Goal: Use online tool/utility: Utilize a website feature to perform a specific function

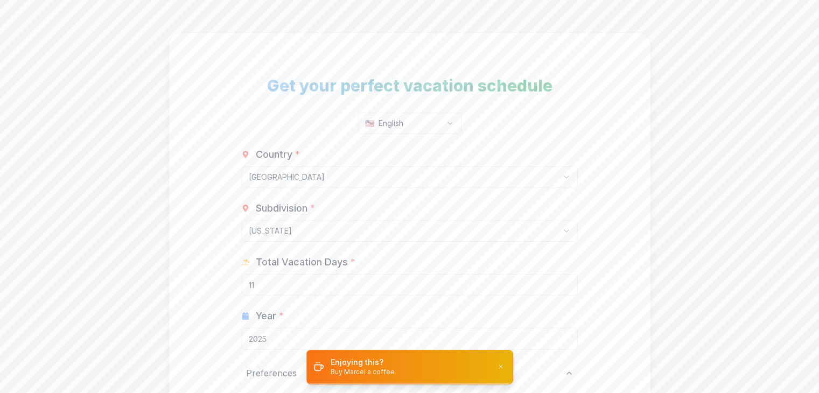
select select "US"
select select "US-[GEOGRAPHIC_DATA]"
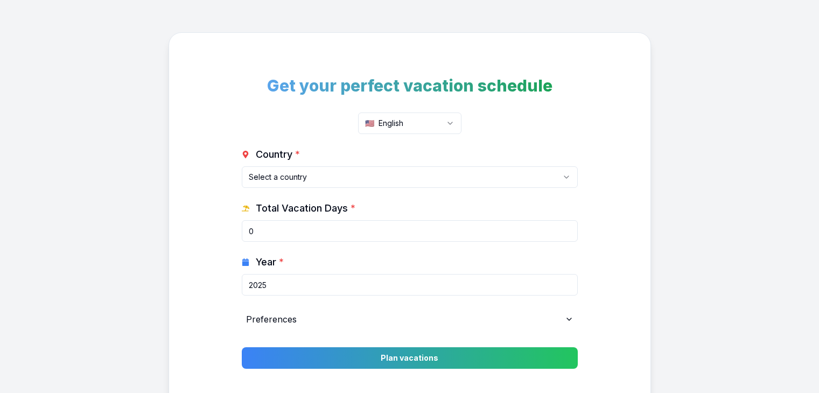
scroll to position [28, 0]
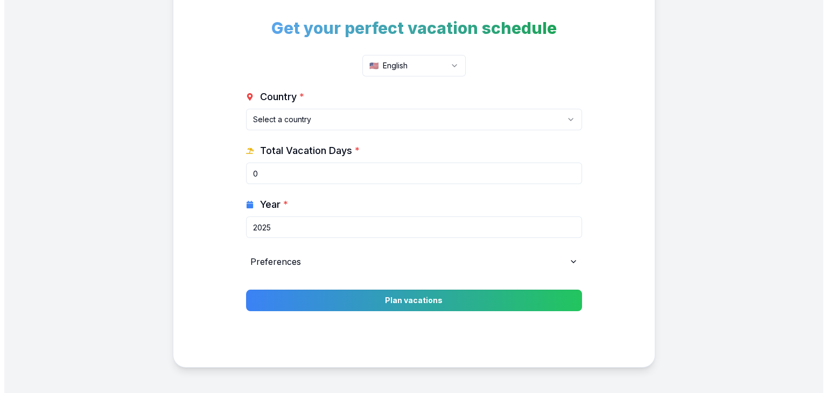
scroll to position [50, 0]
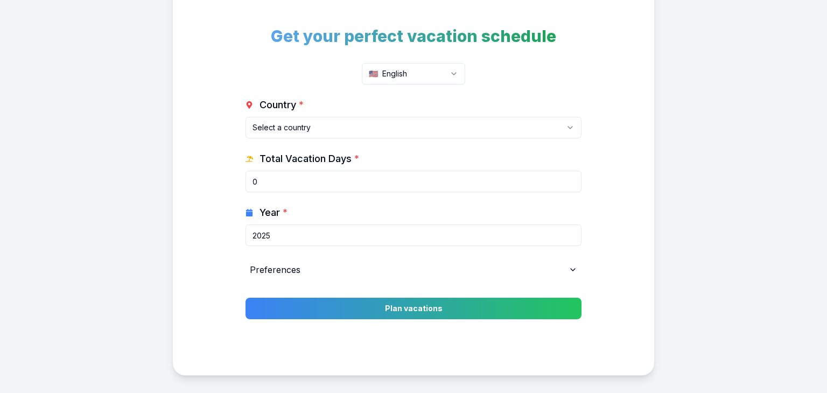
click at [433, 75] on html "Get your perfect vacation schedule 🇺🇸 English Country * Select a country [GEOGR…" at bounding box center [413, 193] width 827 height 486
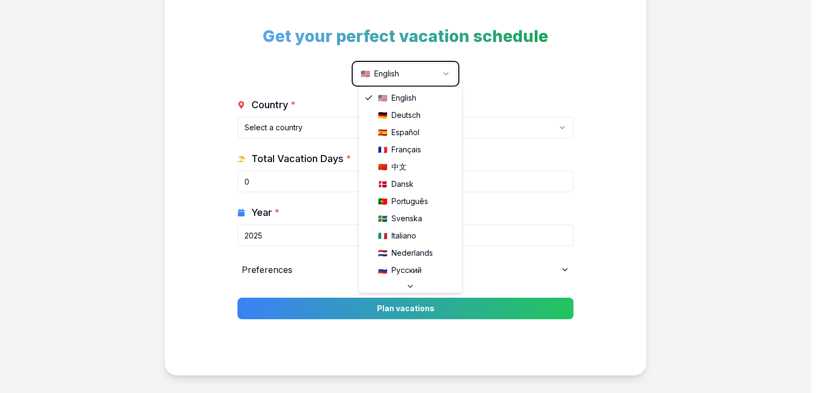
click at [433, 75] on html "Get your perfect vacation schedule 🇺🇸 English Country * Select a country [GEOGR…" at bounding box center [409, 193] width 819 height 486
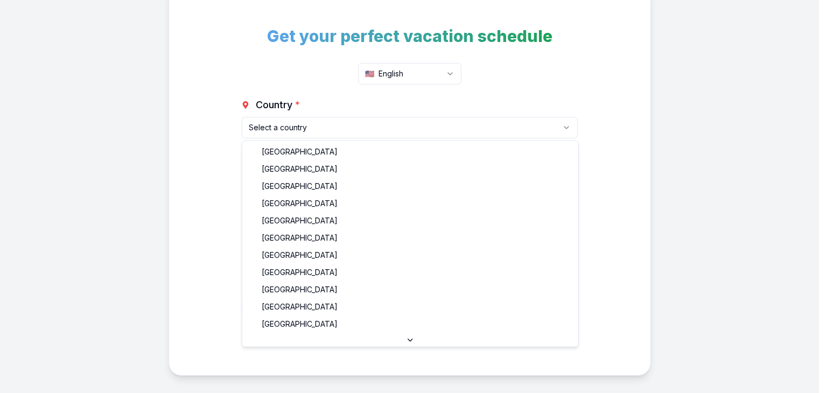
click at [403, 133] on html "Get your perfect vacation schedule 🇺🇸 English Country * Select a country [GEOGR…" at bounding box center [413, 193] width 827 height 486
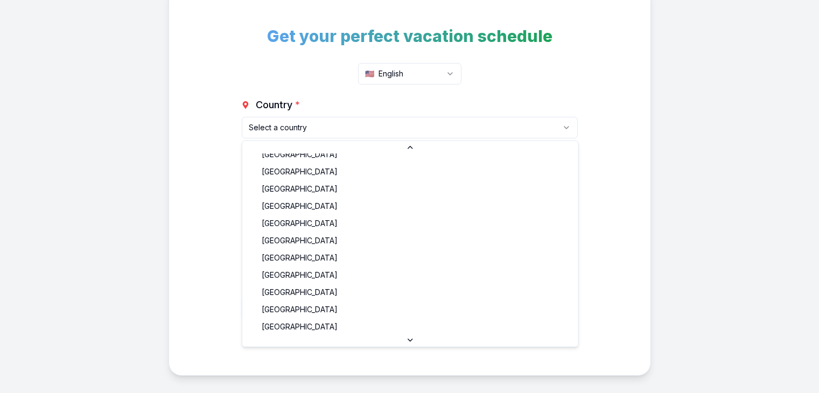
scroll to position [810, 0]
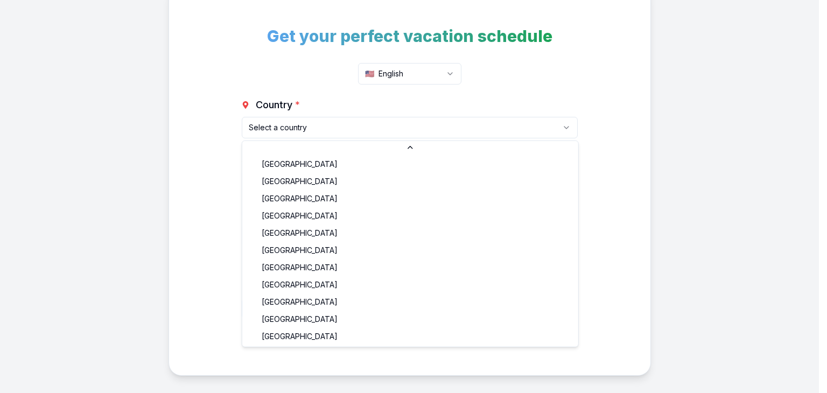
select select "ES"
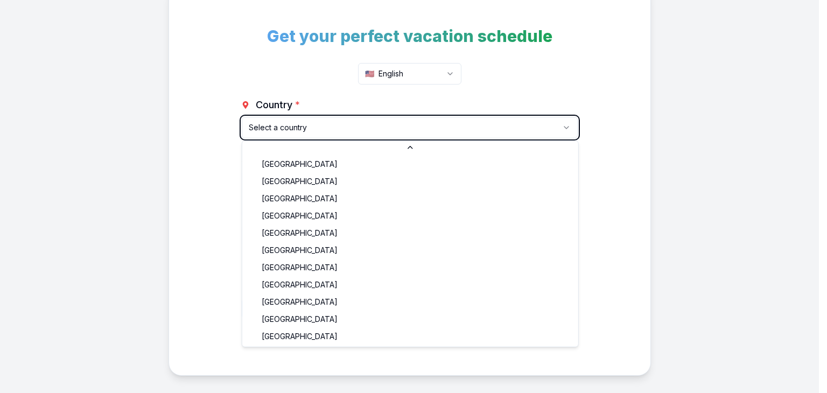
type input "30"
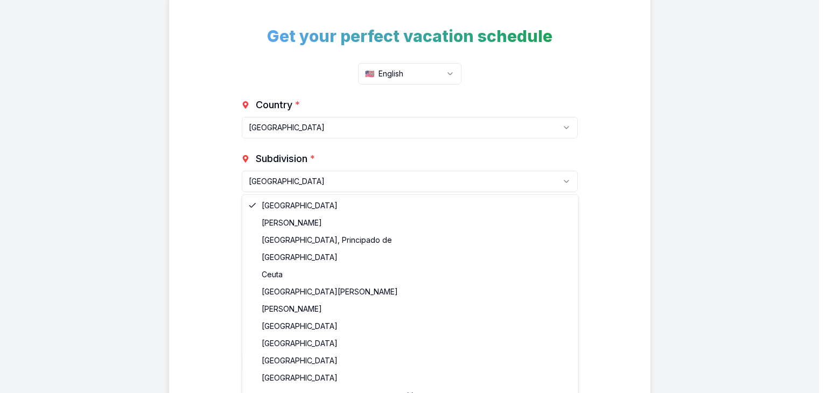
click at [399, 171] on html "Get your perfect vacation schedule 🇺🇸 English Country * Spain Albania Andorra A…" at bounding box center [413, 220] width 827 height 540
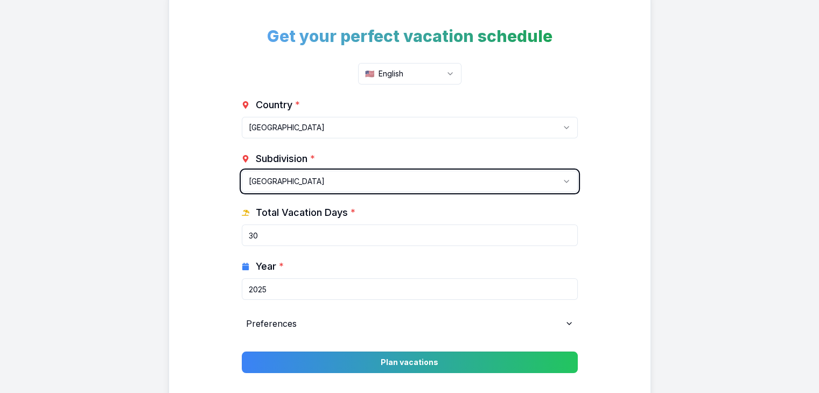
click at [438, 132] on html "Get your perfect vacation schedule 🇺🇸 English Country * Spain Albania Andorra A…" at bounding box center [409, 220] width 819 height 540
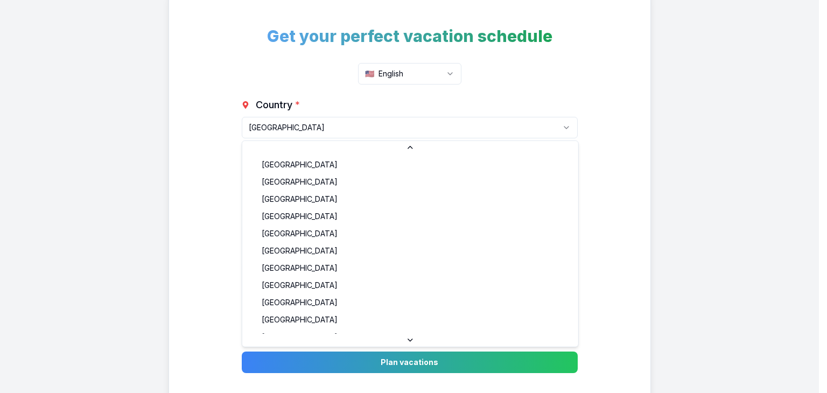
scroll to position [700, 0]
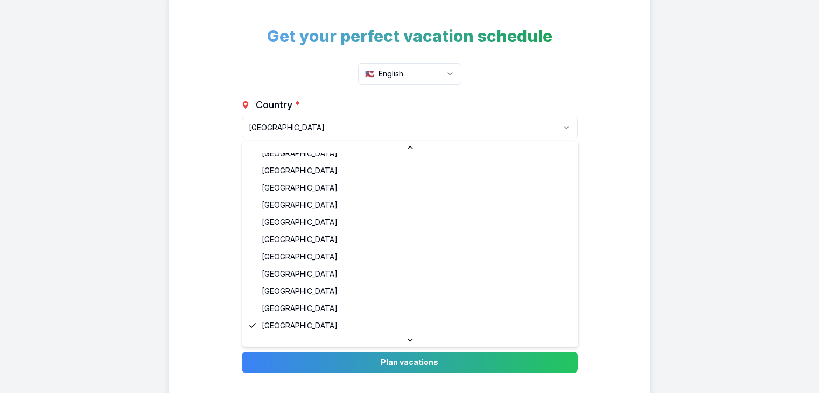
click at [435, 119] on html "Get your perfect vacation schedule 🇺🇸 English Country * Spain Albania Andorra A…" at bounding box center [413, 220] width 827 height 540
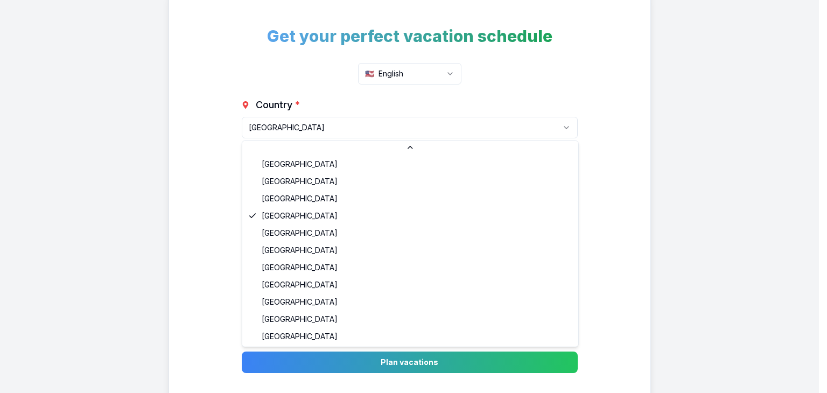
scroll to position [810, 0]
select select "US"
type input "11"
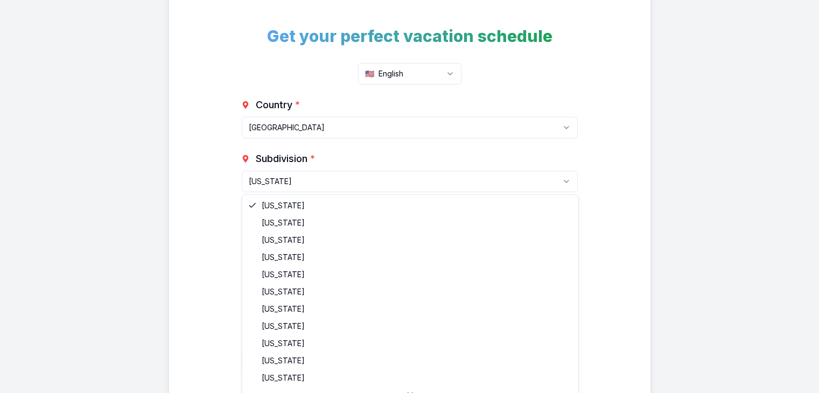
click at [410, 184] on html "Get your perfect vacation schedule 🇺🇸 English Country * United States Albania A…" at bounding box center [413, 220] width 827 height 540
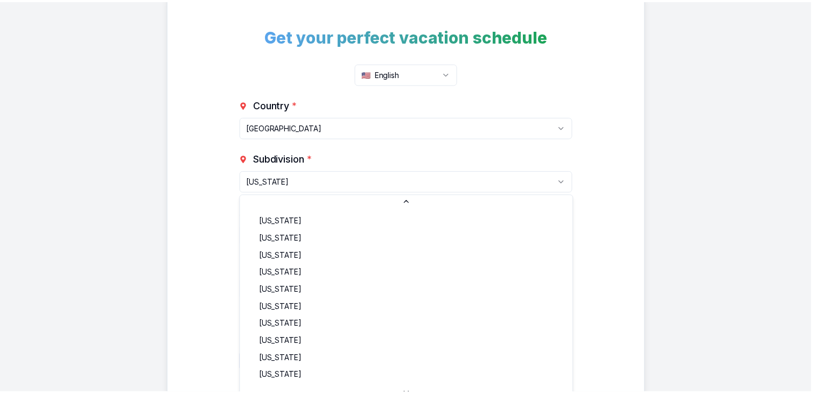
scroll to position [584, 0]
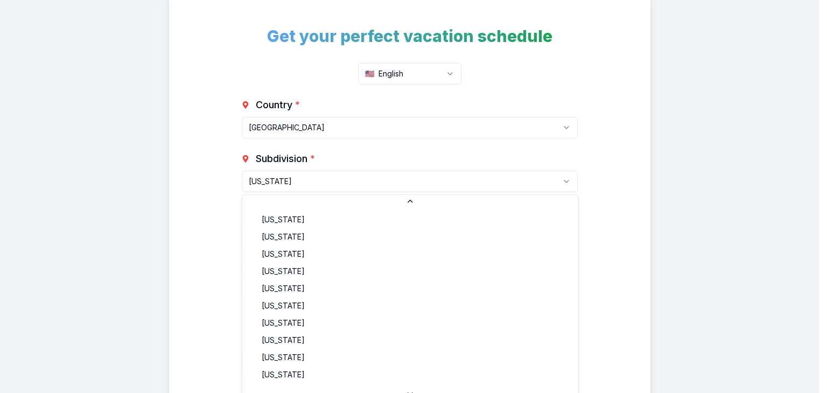
select select "US-NY"
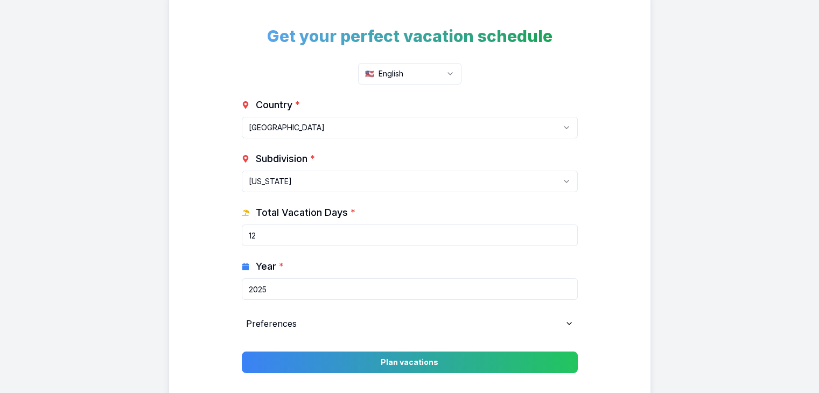
click at [567, 232] on input "12" at bounding box center [410, 235] width 336 height 22
click at [567, 232] on input "13" at bounding box center [410, 235] width 336 height 22
click at [567, 232] on input "14" at bounding box center [410, 235] width 336 height 22
click at [567, 232] on input "15" at bounding box center [410, 235] width 336 height 22
click at [567, 232] on input "16" at bounding box center [410, 235] width 336 height 22
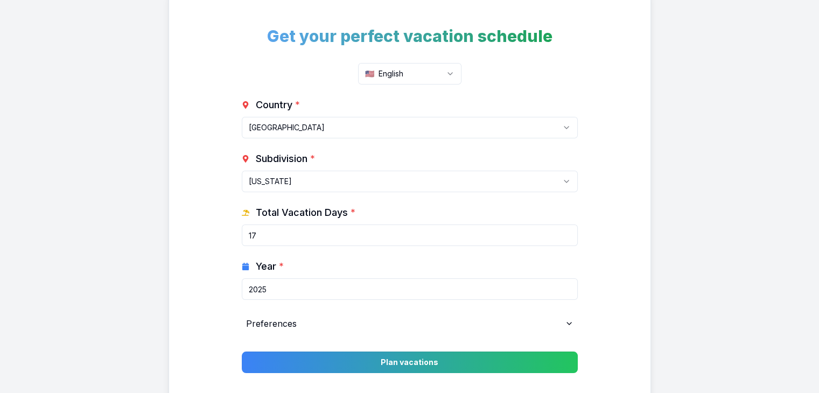
click at [567, 232] on input "17" at bounding box center [410, 235] width 336 height 22
click at [567, 232] on input "18" at bounding box center [410, 235] width 336 height 22
click at [567, 232] on input "19" at bounding box center [410, 235] width 336 height 22
type input "20"
click at [567, 232] on input "20" at bounding box center [410, 235] width 336 height 22
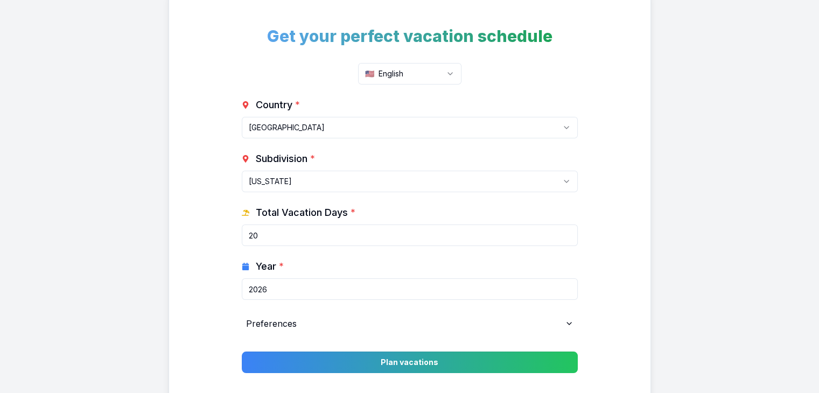
type input "2026"
click at [566, 288] on input "2026" at bounding box center [410, 289] width 336 height 22
click at [565, 322] on icon at bounding box center [569, 323] width 9 height 9
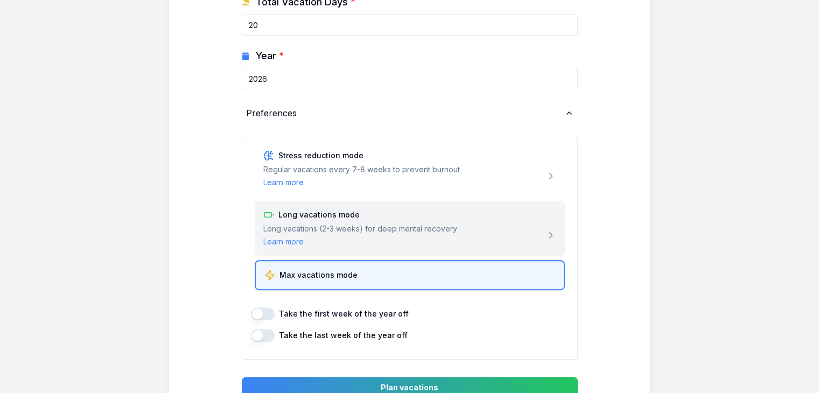
scroll to position [260, 0]
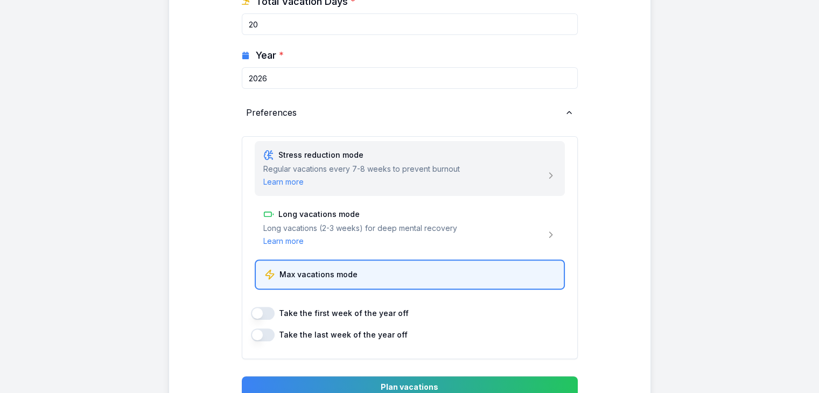
click at [534, 188] on div "Stress reduction mode Regular vacations every 7-8 weeks to prevent burnout Lear…" at bounding box center [410, 168] width 310 height 55
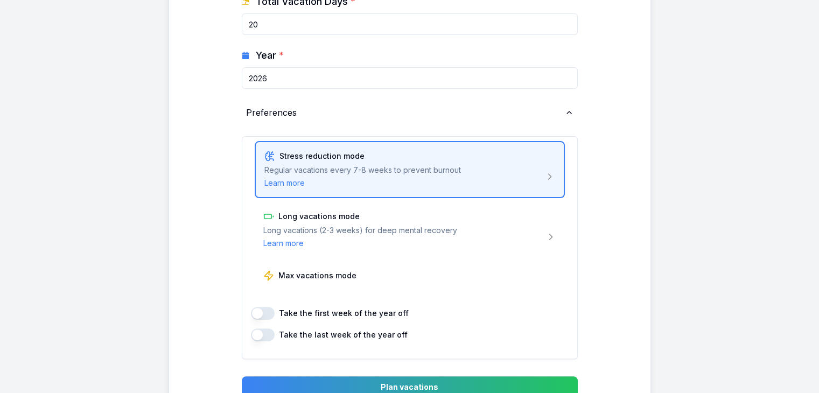
click at [566, 120] on div "Preferences" at bounding box center [410, 113] width 336 height 22
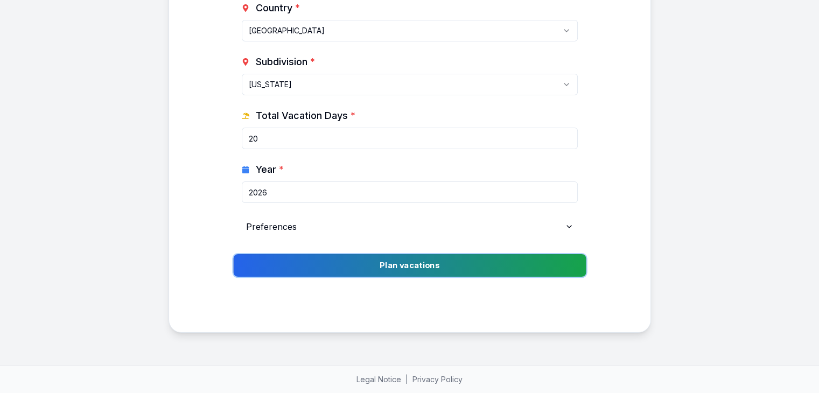
click at [490, 265] on button "Plan vacations" at bounding box center [409, 265] width 352 height 23
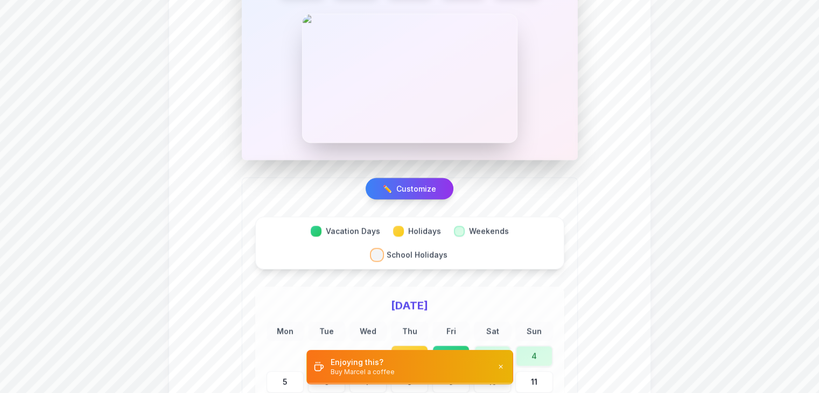
scroll to position [1936, 0]
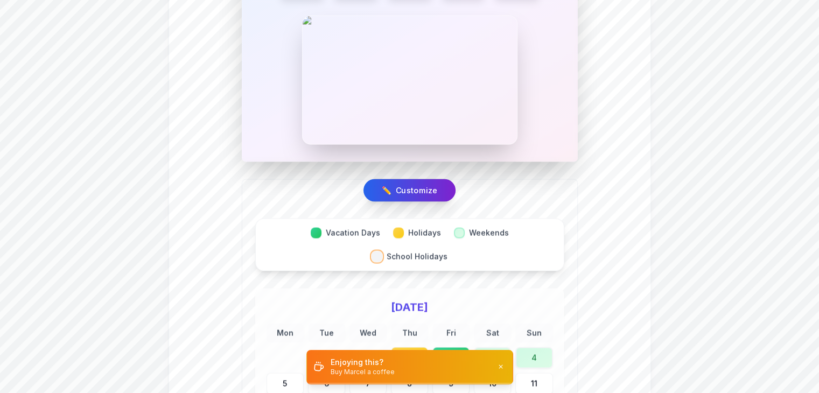
click at [432, 179] on button "✏️ Customize" at bounding box center [409, 190] width 92 height 23
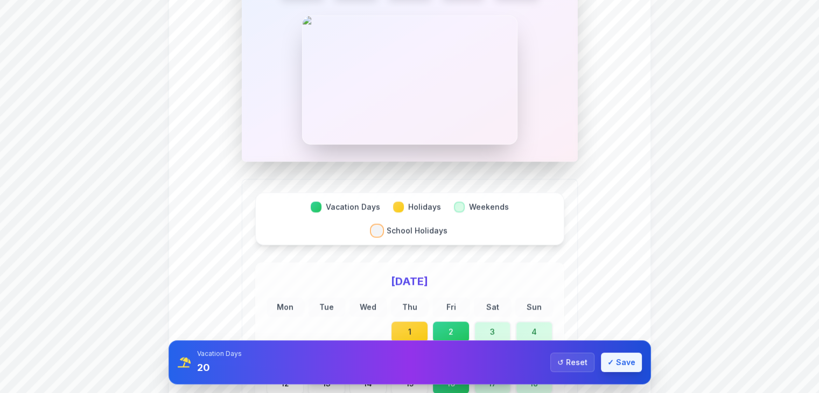
click at [610, 362] on span "✓" at bounding box center [610, 362] width 6 height 11
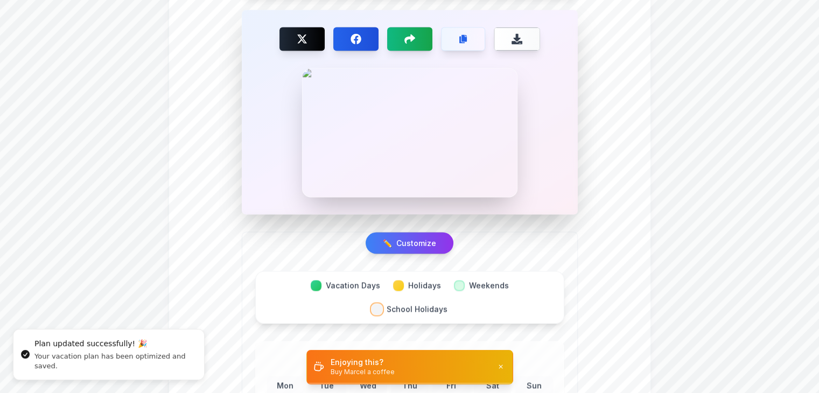
scroll to position [1886, 0]
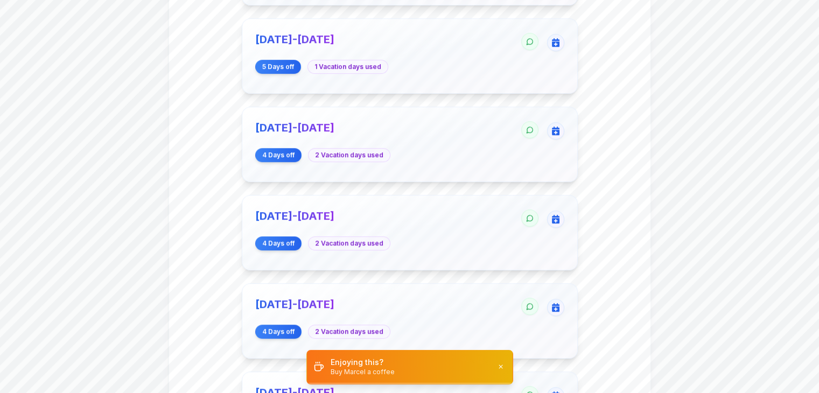
scroll to position [725, 0]
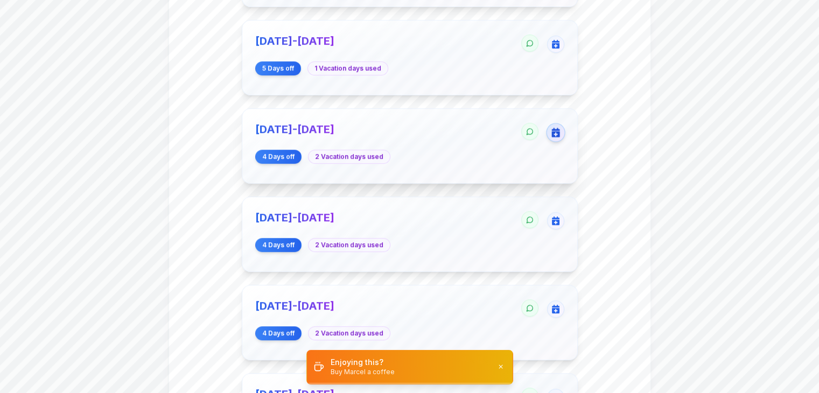
click at [551, 136] on button "button" at bounding box center [555, 132] width 19 height 19
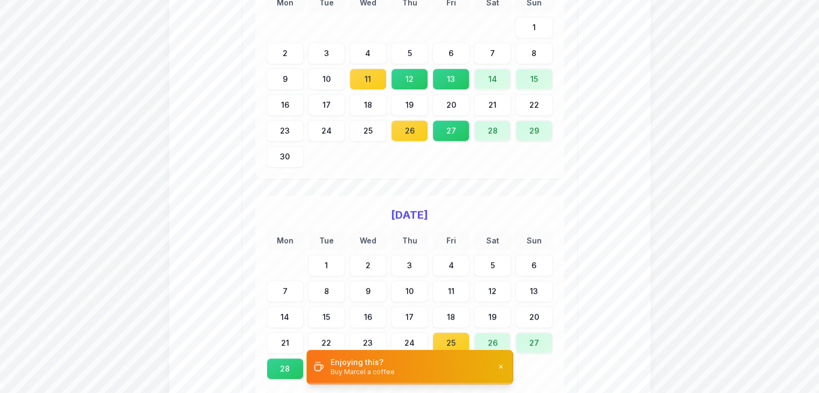
scroll to position [4744, 0]
